Goal: Task Accomplishment & Management: Use online tool/utility

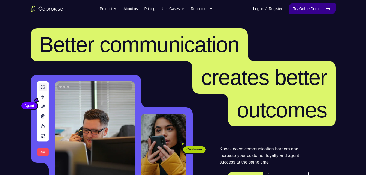
click at [293, 13] on link "Try Online Demo" at bounding box center [311, 8] width 47 height 11
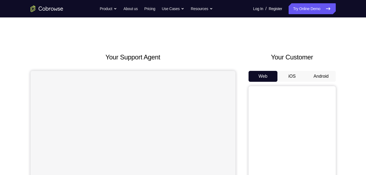
click at [329, 77] on button "Android" at bounding box center [320, 76] width 29 height 11
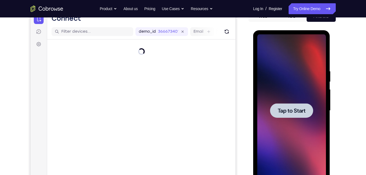
click at [299, 105] on div at bounding box center [291, 110] width 43 height 14
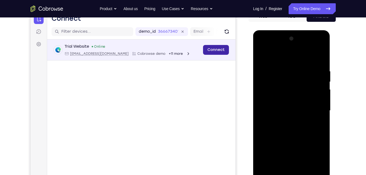
click at [219, 52] on link "Connect" at bounding box center [216, 50] width 26 height 10
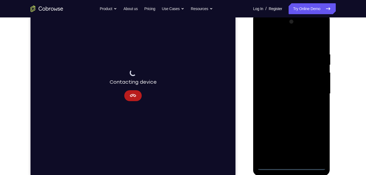
scroll to position [77, 0]
click at [291, 167] on div at bounding box center [291, 93] width 69 height 152
drag, startPoint x: 291, startPoint y: 167, endPoint x: 313, endPoint y: 144, distance: 32.2
click at [313, 144] on div at bounding box center [291, 93] width 69 height 152
click at [291, 166] on div at bounding box center [291, 93] width 69 height 152
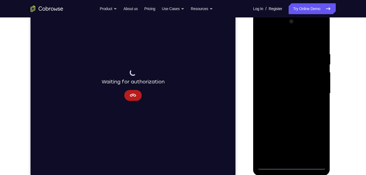
click at [313, 144] on div at bounding box center [291, 93] width 69 height 152
click at [285, 38] on div at bounding box center [291, 93] width 69 height 152
click at [313, 90] on div at bounding box center [291, 93] width 69 height 152
click at [287, 105] on div at bounding box center [291, 93] width 69 height 152
click at [288, 88] on div at bounding box center [291, 93] width 69 height 152
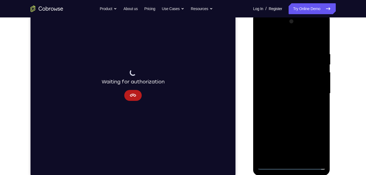
click at [288, 83] on div at bounding box center [291, 93] width 69 height 152
click at [288, 93] on div at bounding box center [291, 93] width 69 height 152
click at [287, 112] on div at bounding box center [291, 93] width 69 height 152
click at [287, 109] on div at bounding box center [291, 93] width 69 height 152
click at [286, 111] on div at bounding box center [291, 93] width 69 height 152
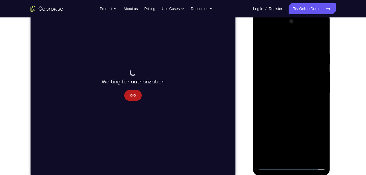
click at [288, 118] on div at bounding box center [291, 93] width 69 height 152
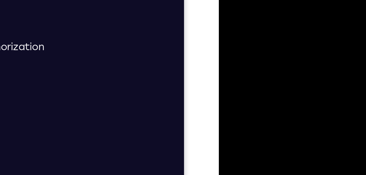
drag, startPoint x: 254, startPoint y: 16, endPoint x: 245, endPoint y: -20, distance: 37.5
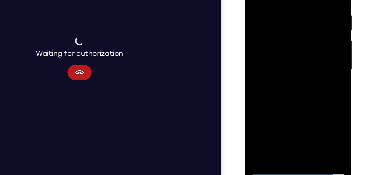
click at [298, 104] on div at bounding box center [283, 39] width 69 height 152
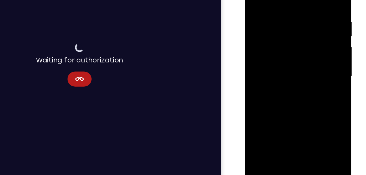
click at [289, 75] on div at bounding box center [283, 46] width 69 height 152
click at [296, 29] on div at bounding box center [283, 46] width 69 height 152
drag, startPoint x: 286, startPoint y: 88, endPoint x: 282, endPoint y: 42, distance: 46.4
click at [282, 42] on div at bounding box center [283, 46] width 69 height 152
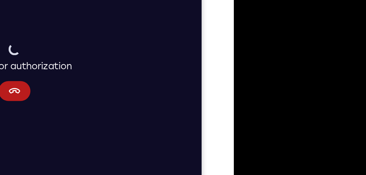
click at [280, 0] on div at bounding box center [272, 21] width 69 height 152
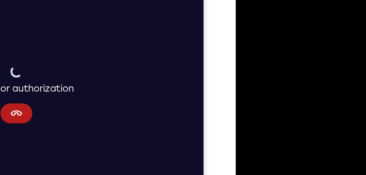
click at [303, 0] on div at bounding box center [274, 43] width 69 height 152
click at [287, 48] on div at bounding box center [274, 43] width 69 height 152
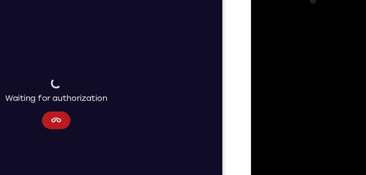
click at [258, 13] on div at bounding box center [289, 67] width 69 height 152
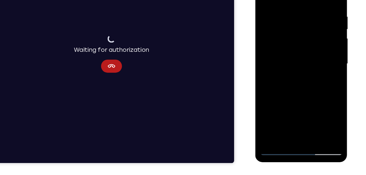
scroll to position [89, 0]
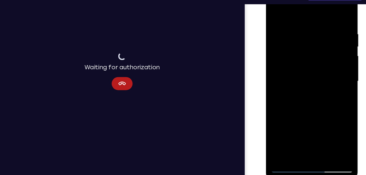
click at [300, 88] on div at bounding box center [304, 65] width 69 height 152
click at [284, 138] on div at bounding box center [304, 65] width 69 height 152
click at [275, 13] on div at bounding box center [304, 65] width 69 height 152
click at [273, 11] on div at bounding box center [304, 65] width 69 height 152
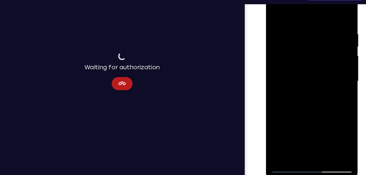
click at [319, 129] on div at bounding box center [304, 65] width 69 height 152
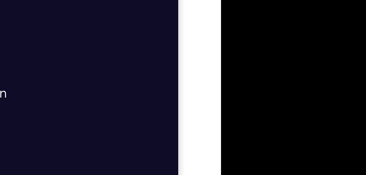
click at [267, 0] on div at bounding box center [259, 8] width 69 height 152
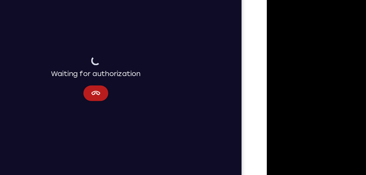
click at [297, 23] on div at bounding box center [305, 56] width 69 height 152
click at [277, 1] on div at bounding box center [305, 56] width 69 height 152
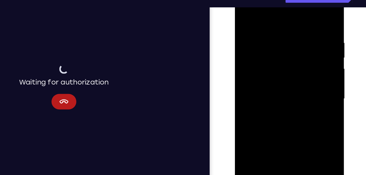
drag, startPoint x: 265, startPoint y: 22, endPoint x: 265, endPoint y: 77, distance: 55.0
click at [265, 77] on div at bounding box center [273, 65] width 69 height 152
click at [264, 17] on div at bounding box center [273, 65] width 69 height 152
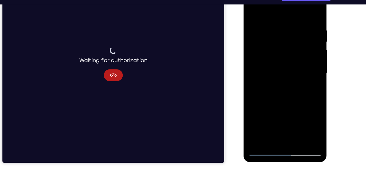
scroll to position [89, 0]
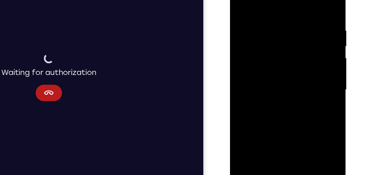
click at [295, 0] on div at bounding box center [268, 49] width 69 height 152
click at [277, 10] on div at bounding box center [268, 49] width 69 height 152
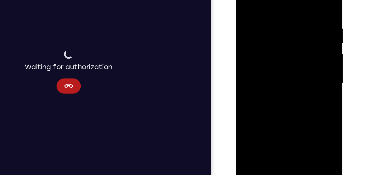
click at [302, 0] on div at bounding box center [274, 52] width 69 height 152
click at [298, 9] on div at bounding box center [274, 52] width 69 height 152
click at [301, 0] on div at bounding box center [274, 52] width 69 height 152
drag, startPoint x: 285, startPoint y: 41, endPoint x: 301, endPoint y: -5, distance: 49.3
click at [301, 0] on div at bounding box center [274, 52] width 69 height 152
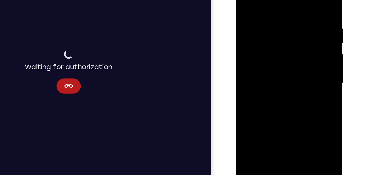
drag, startPoint x: 273, startPoint y: 59, endPoint x: 285, endPoint y: 36, distance: 25.6
click at [282, 42] on div at bounding box center [274, 52] width 69 height 152
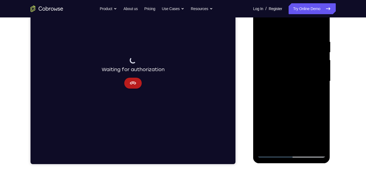
click at [279, 145] on div at bounding box center [291, 81] width 69 height 152
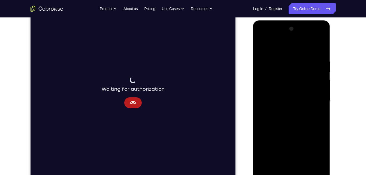
scroll to position [69, 0]
click at [283, 46] on div at bounding box center [291, 101] width 69 height 152
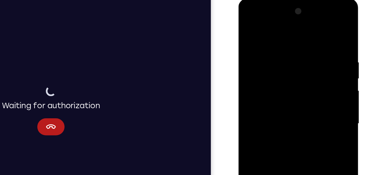
drag, startPoint x: 264, startPoint y: 38, endPoint x: 264, endPoint y: 90, distance: 51.2
click at [264, 90] on div at bounding box center [276, 78] width 69 height 152
click at [248, 31] on div at bounding box center [276, 78] width 69 height 152
click at [248, 33] on div at bounding box center [276, 78] width 69 height 152
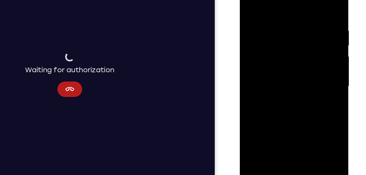
click at [301, 45] on div at bounding box center [278, 53] width 69 height 152
click at [307, 0] on div at bounding box center [278, 53] width 69 height 152
click at [298, 0] on div at bounding box center [278, 53] width 69 height 152
click at [251, 6] on div at bounding box center [278, 53] width 69 height 152
click at [297, 46] on div at bounding box center [278, 53] width 69 height 152
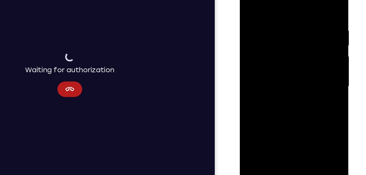
click at [248, 46] on div at bounding box center [278, 53] width 69 height 152
click at [305, 1] on div at bounding box center [278, 53] width 69 height 152
click at [307, 0] on div at bounding box center [278, 53] width 69 height 152
click at [295, 0] on div at bounding box center [278, 53] width 69 height 152
click at [305, 0] on div at bounding box center [278, 53] width 69 height 152
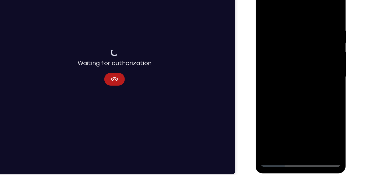
scroll to position [80, 0]
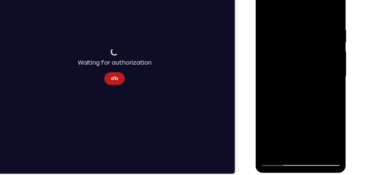
click at [308, 127] on div at bounding box center [293, 62] width 69 height 152
click at [275, 135] on div at bounding box center [293, 62] width 69 height 152
